Goal: Transaction & Acquisition: Purchase product/service

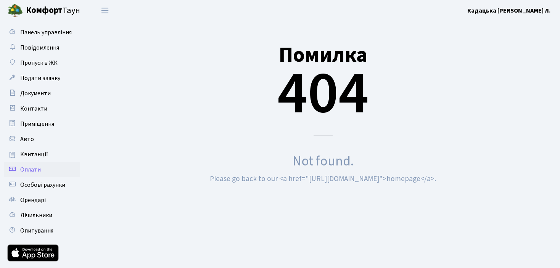
click at [36, 169] on span "Оплати" at bounding box center [30, 170] width 21 height 8
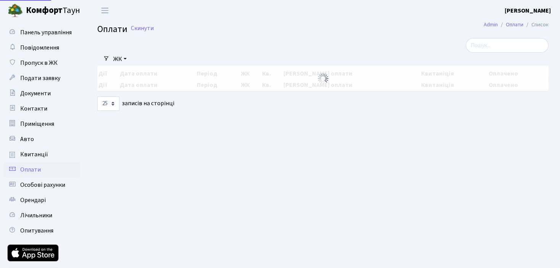
select select "25"
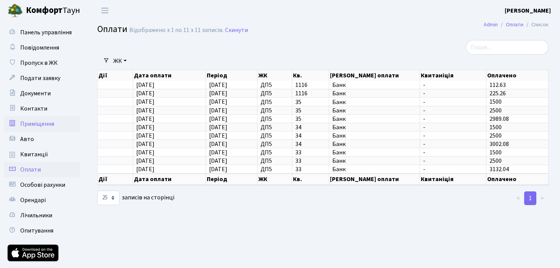
click at [45, 124] on span "Приміщення" at bounding box center [37, 124] width 34 height 8
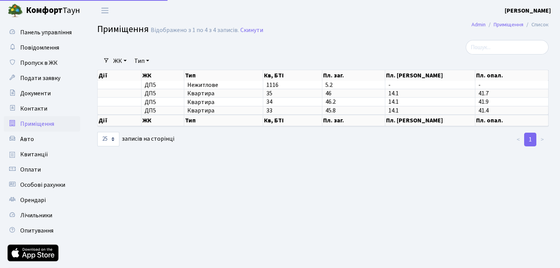
select select "25"
click at [39, 187] on span "Особові рахунки" at bounding box center [42, 185] width 45 height 8
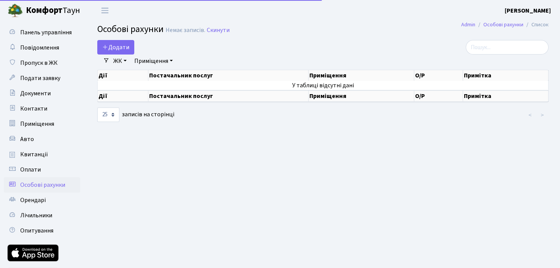
select select "25"
click at [36, 171] on span "Оплати" at bounding box center [30, 170] width 21 height 8
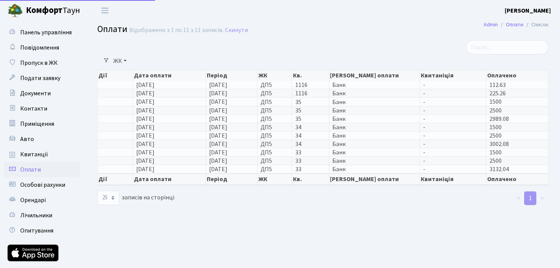
select select "25"
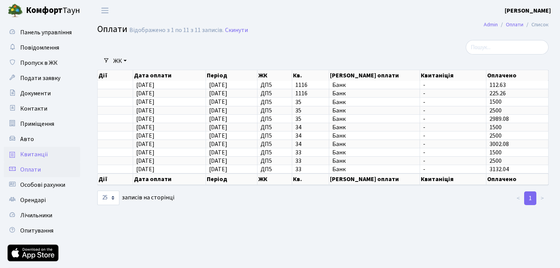
click at [33, 153] on span "Квитанції" at bounding box center [34, 154] width 28 height 8
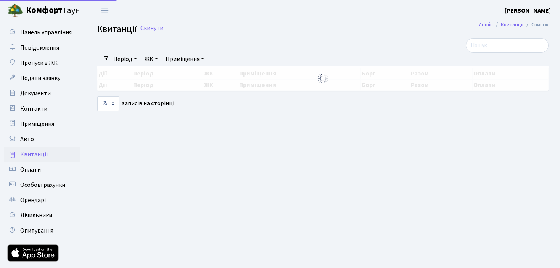
select select "25"
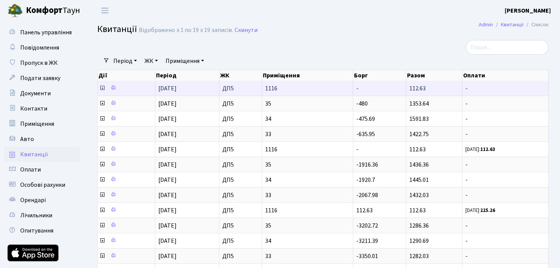
click at [100, 87] on icon at bounding box center [102, 88] width 6 height 6
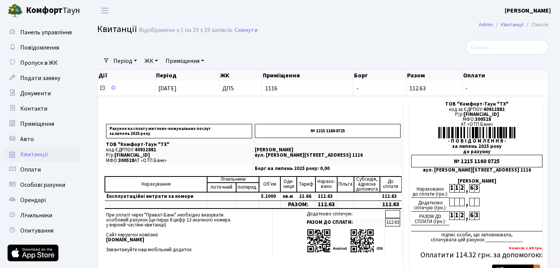
drag, startPoint x: 82, startPoint y: 9, endPoint x: 27, endPoint y: 8, distance: 54.2
copy span "[PERSON_NAME]"
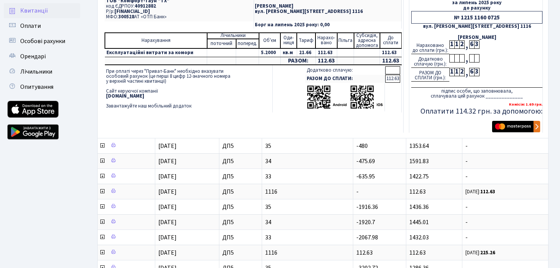
scroll to position [153, 0]
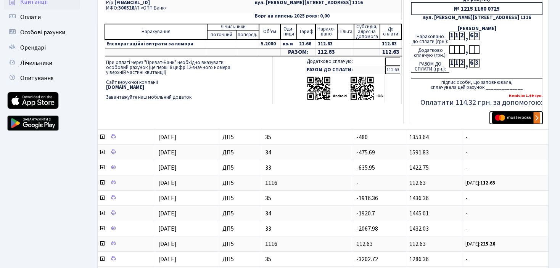
click at [513, 116] on img "submit" at bounding box center [516, 117] width 48 height 11
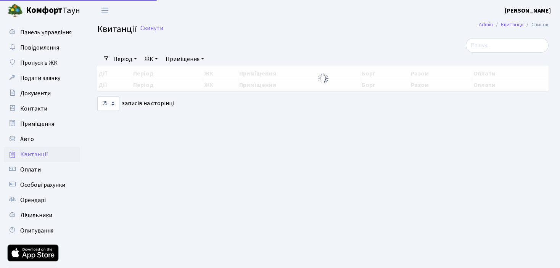
select select "25"
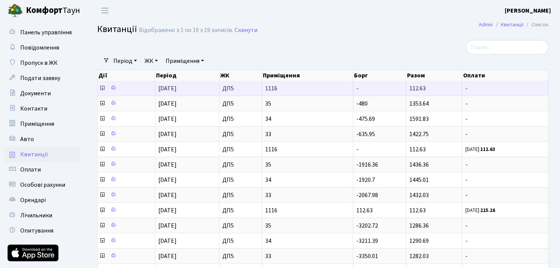
click at [101, 87] on icon at bounding box center [102, 88] width 6 height 6
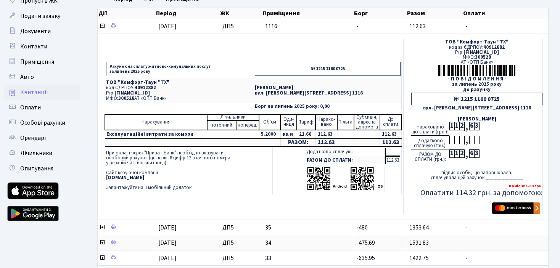
scroll to position [76, 0]
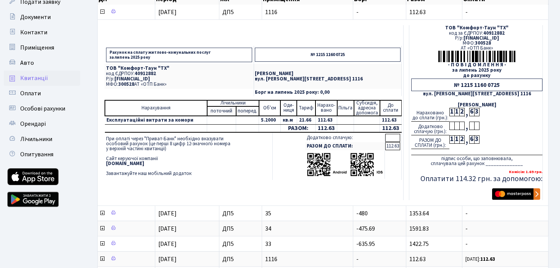
click at [396, 127] on td "112.63" at bounding box center [391, 128] width 22 height 8
drag, startPoint x: 398, startPoint y: 127, endPoint x: 382, endPoint y: 126, distance: 16.4
click at [382, 126] on td "112.63" at bounding box center [391, 128] width 22 height 8
drag, startPoint x: 391, startPoint y: 130, endPoint x: 377, endPoint y: 186, distance: 58.0
click at [377, 186] on td "Рахунок на сплату житлово-комунальних послуг за липень 2025 року № 1215 1160 07…" at bounding box center [253, 112] width 301 height 175
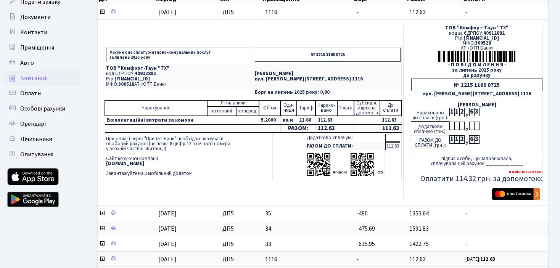
click at [451, 126] on div at bounding box center [451, 126] width 5 height 8
click at [451, 127] on div at bounding box center [451, 126] width 5 height 8
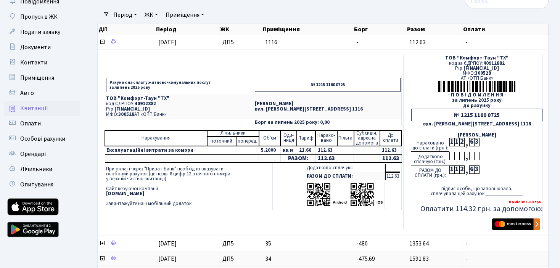
scroll to position [0, 0]
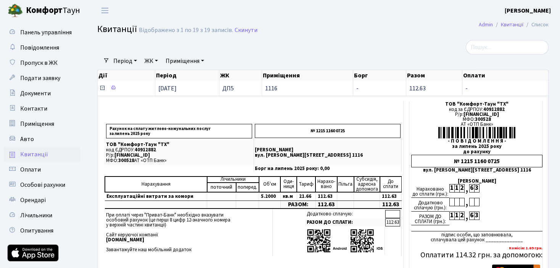
click at [432, 90] on td "112.63" at bounding box center [434, 88] width 56 height 15
click at [425, 89] on span "112.63" at bounding box center [417, 88] width 16 height 8
drag, startPoint x: 424, startPoint y: 89, endPoint x: 415, endPoint y: 89, distance: 8.4
click at [415, 89] on span "112.63" at bounding box center [417, 88] width 16 height 8
click at [429, 88] on td "112.63" at bounding box center [434, 88] width 56 height 15
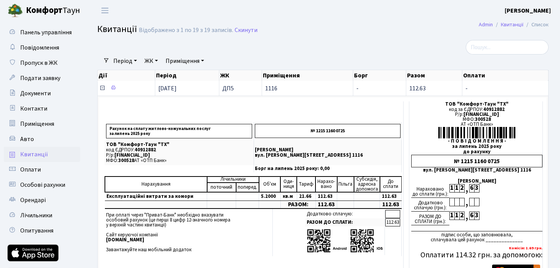
drag, startPoint x: 428, startPoint y: 88, endPoint x: 409, endPoint y: 87, distance: 19.1
click at [409, 87] on td "112.63" at bounding box center [434, 88] width 56 height 15
click at [435, 87] on td "112.63" at bounding box center [434, 88] width 56 height 15
drag, startPoint x: 433, startPoint y: 88, endPoint x: 407, endPoint y: 87, distance: 25.6
click at [407, 87] on td "112.63" at bounding box center [434, 88] width 56 height 15
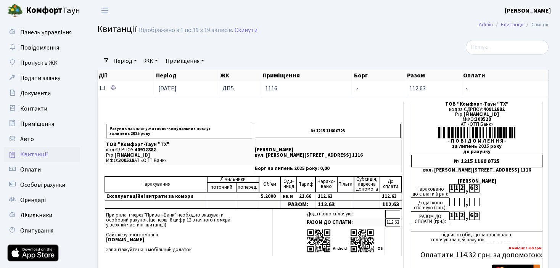
click at [441, 86] on td "112.63" at bounding box center [434, 88] width 56 height 15
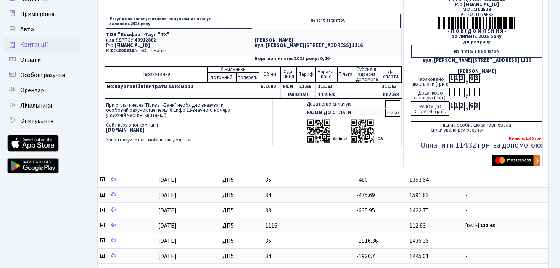
scroll to position [114, 0]
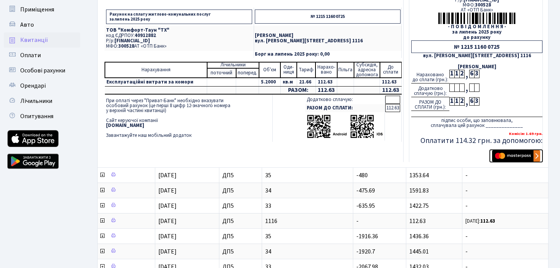
click at [520, 156] on img "submit" at bounding box center [516, 155] width 48 height 11
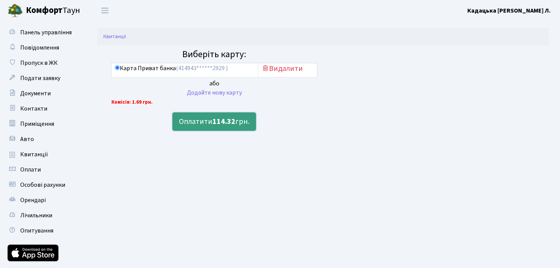
click at [211, 119] on button "Оплатити 114.32 грн." at bounding box center [214, 122] width 84 height 18
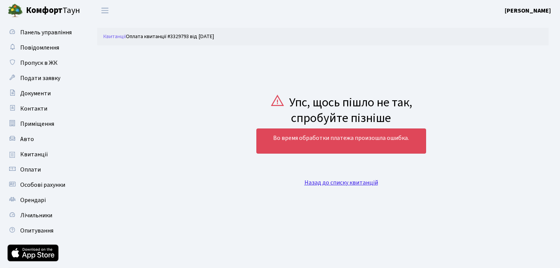
click at [325, 182] on link "Назад до списку квитанцій" at bounding box center [341, 183] width 74 height 8
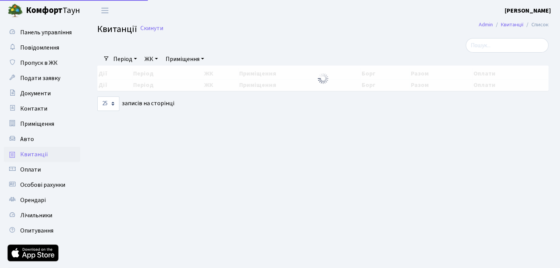
select select "25"
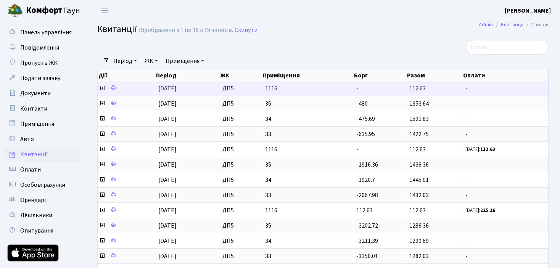
click at [103, 88] on icon at bounding box center [102, 88] width 6 height 6
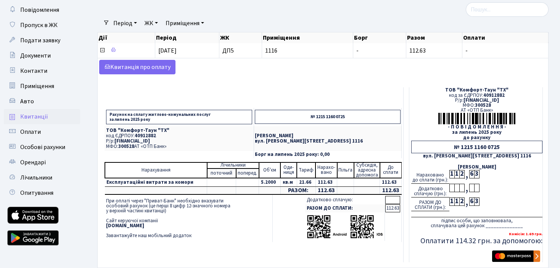
scroll to position [38, 0]
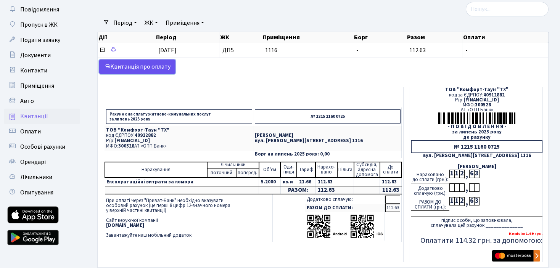
click at [146, 66] on link "Kвитанція про оплату" at bounding box center [137, 67] width 76 height 14
click at [229, 82] on div "Kвитанція про оплату Рахунок на сплату житлово-комунальних послуг за [DATE] № 1…" at bounding box center [322, 163] width 447 height 206
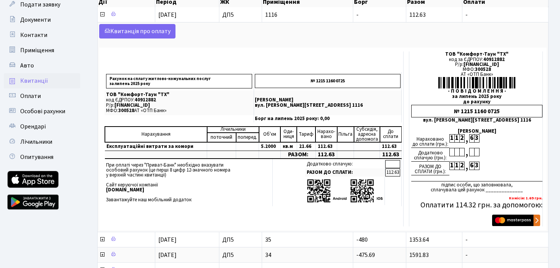
scroll to position [153, 0]
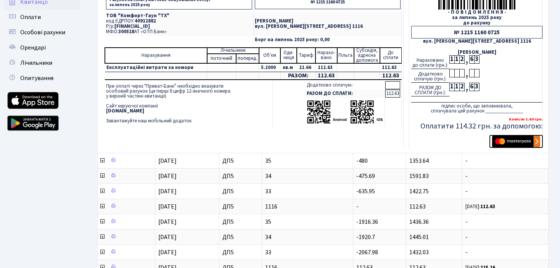
click at [535, 140] on img "submit" at bounding box center [516, 141] width 48 height 11
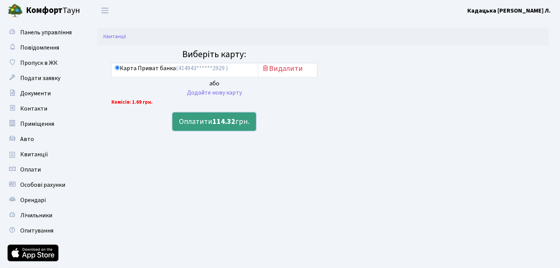
click at [222, 125] on b "114.32" at bounding box center [223, 121] width 23 height 11
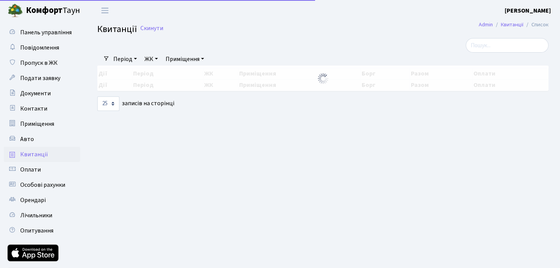
select select "25"
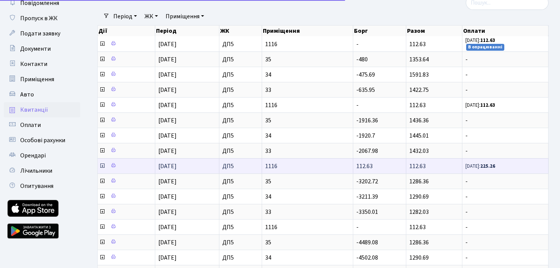
scroll to position [45, 0]
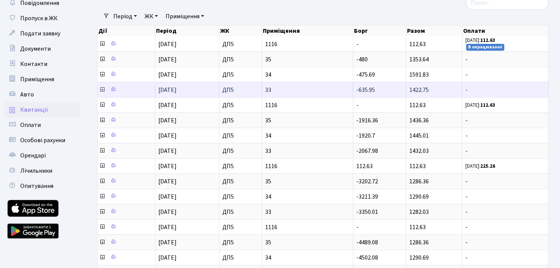
click at [101, 88] on icon at bounding box center [102, 90] width 6 height 6
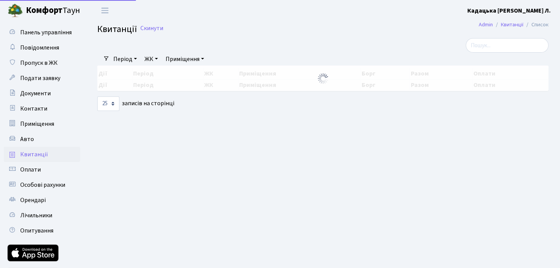
select select "25"
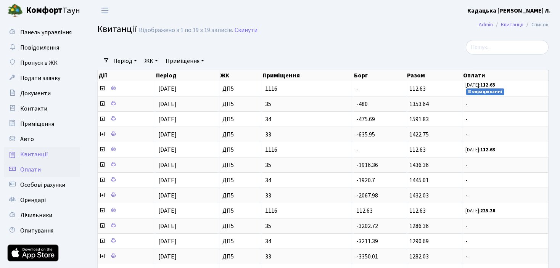
click at [38, 169] on span "Оплати" at bounding box center [30, 170] width 21 height 8
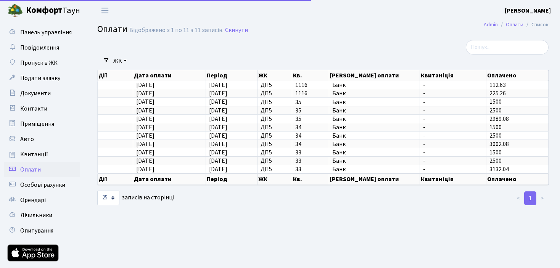
select select "25"
click at [44, 121] on span "Приміщення" at bounding box center [37, 124] width 34 height 8
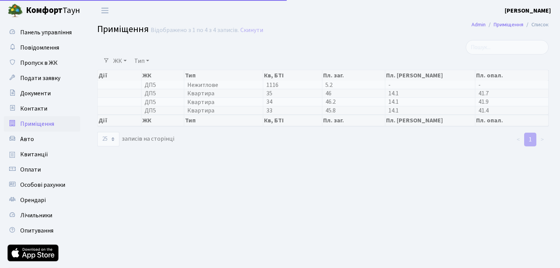
select select "25"
